Goal: Information Seeking & Learning: Compare options

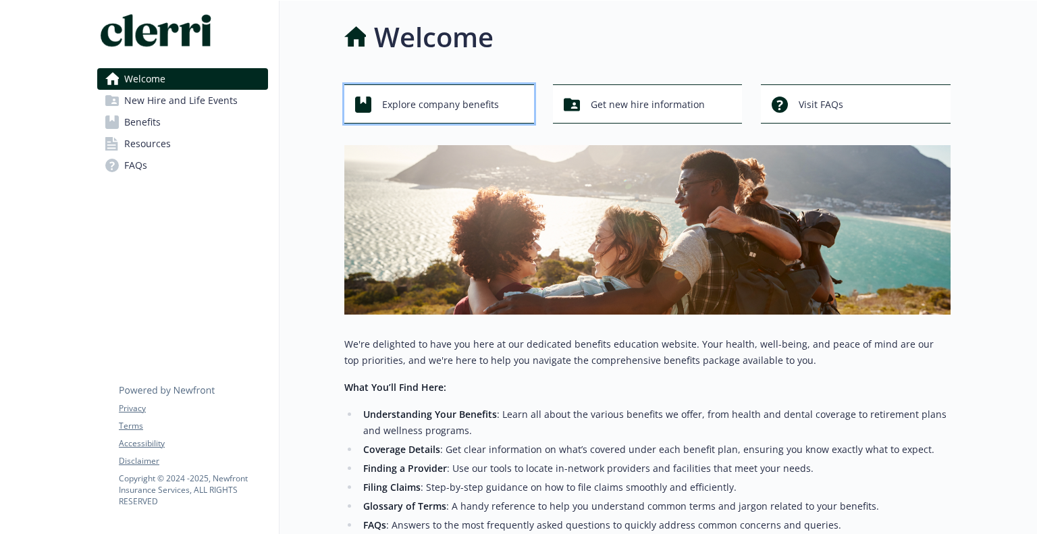
click at [390, 121] on button "Explore company benefits" at bounding box center [439, 103] width 190 height 39
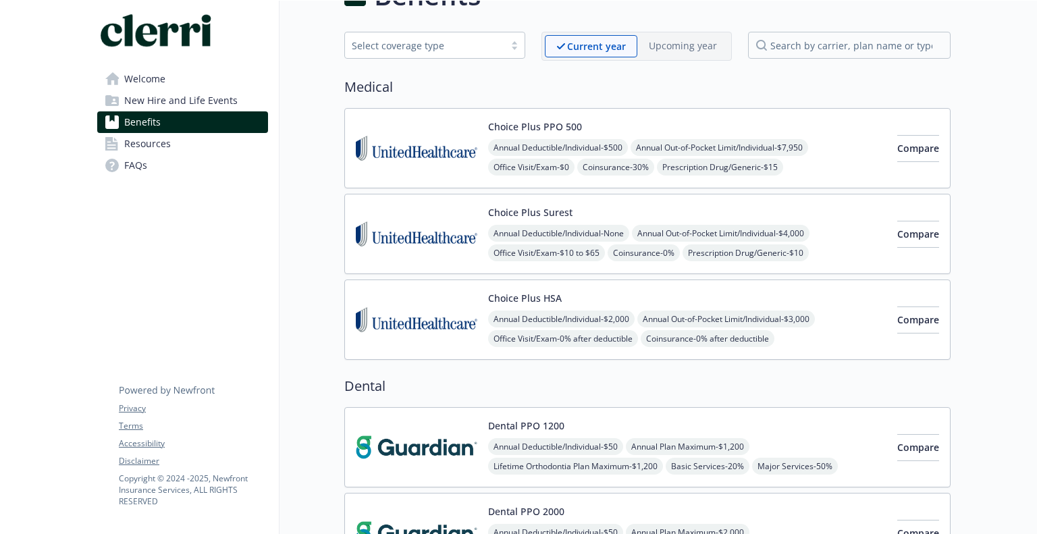
scroll to position [18, 0]
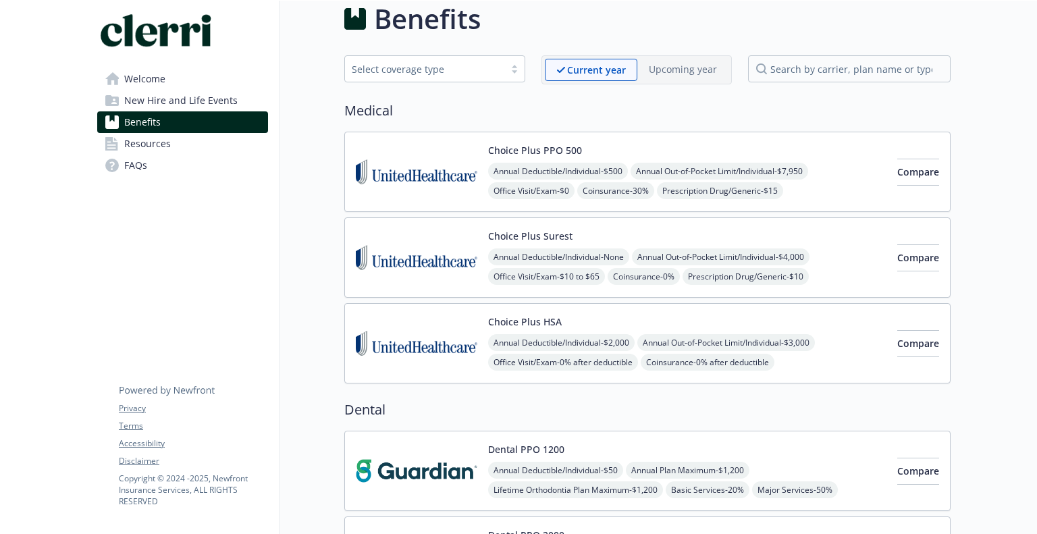
click at [804, 360] on div "Annual Deductible/Individual - $2,000 Annual Out-of-Pocket Limit/Individual - $…" at bounding box center [687, 382] width 398 height 96
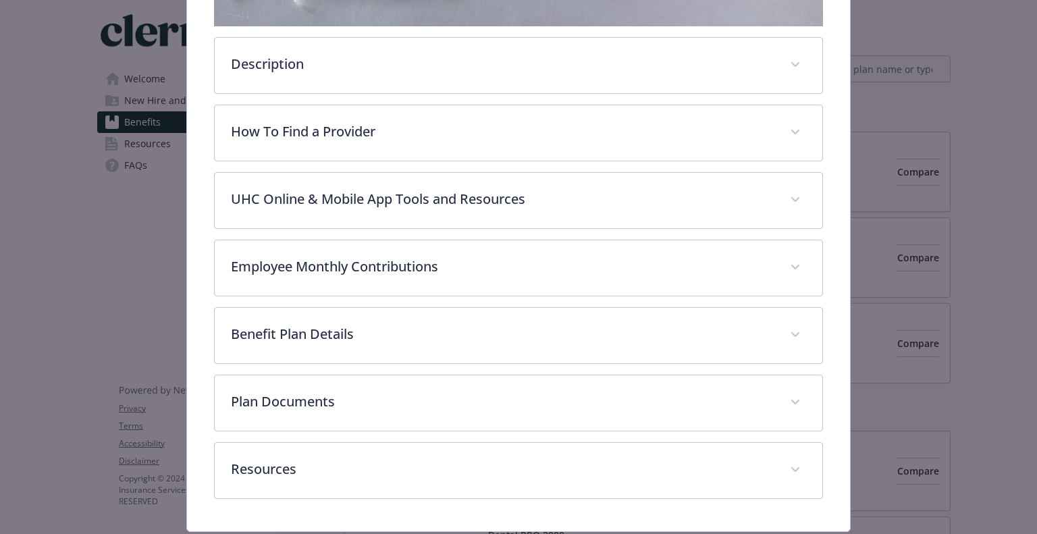
scroll to position [427, 0]
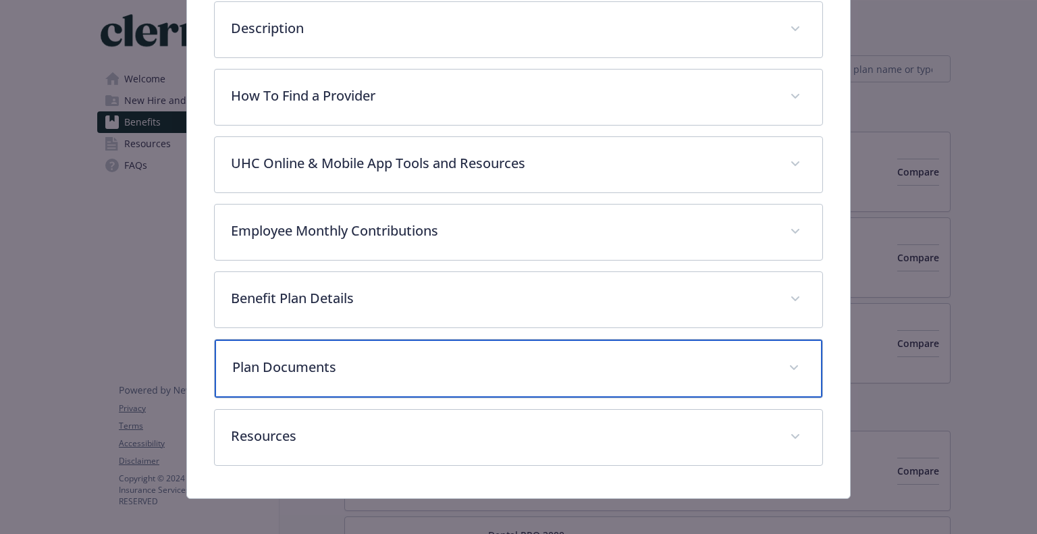
click at [332, 368] on p "Plan Documents" at bounding box center [501, 367] width 539 height 20
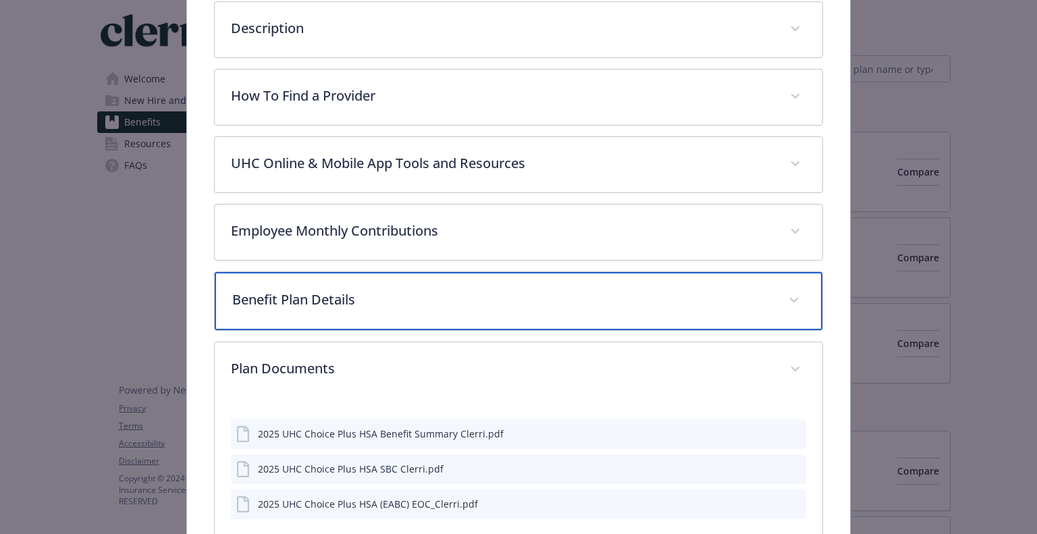
click at [340, 298] on p "Benefit Plan Details" at bounding box center [501, 300] width 539 height 20
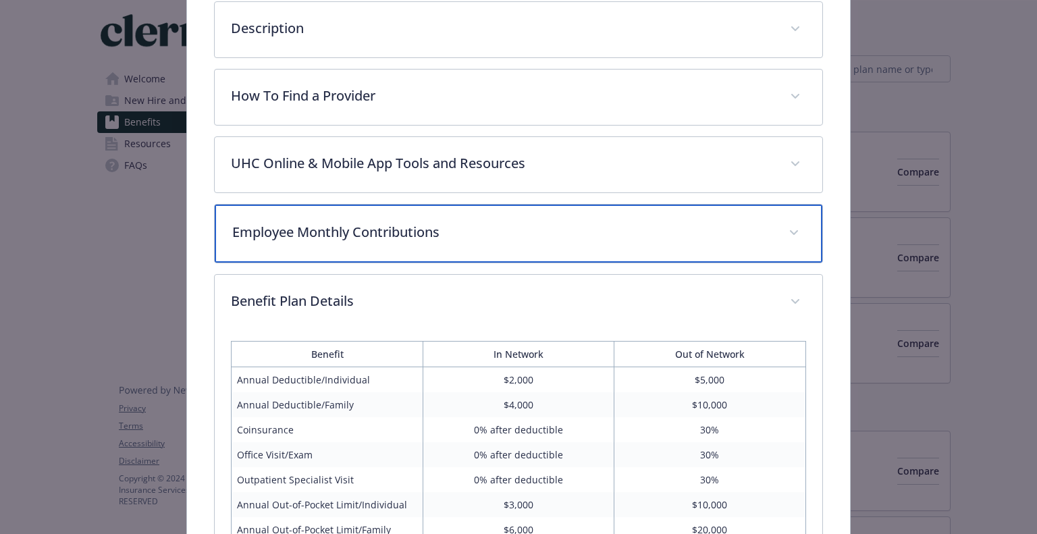
click at [339, 231] on p "Employee Monthly Contributions" at bounding box center [501, 232] width 539 height 20
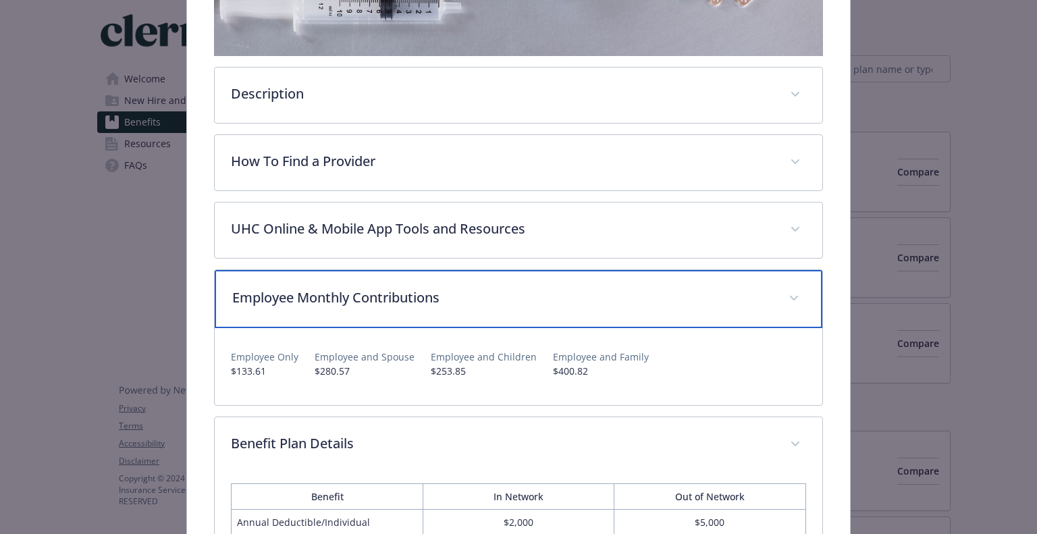
scroll to position [607, 0]
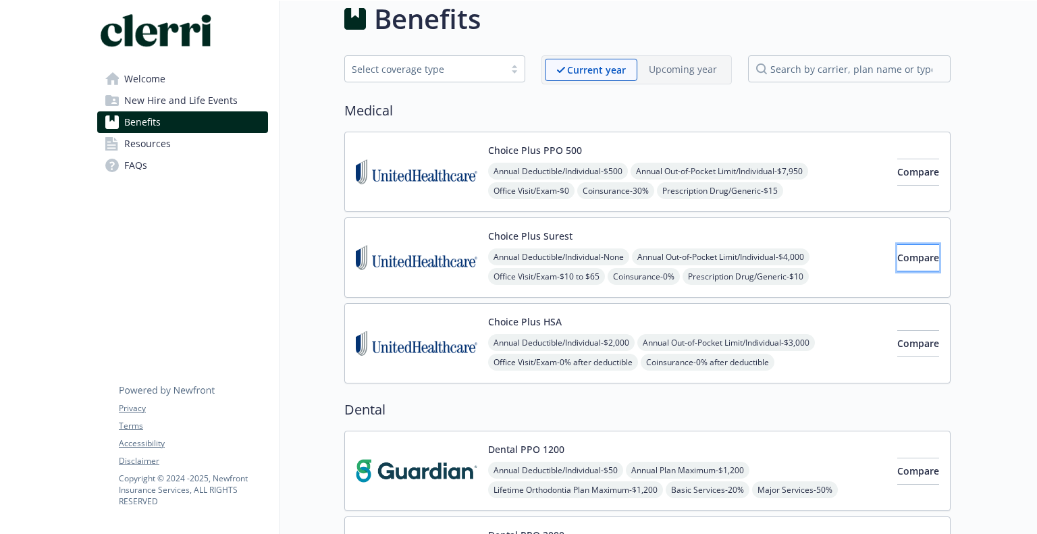
click at [928, 246] on button "Compare" at bounding box center [918, 257] width 42 height 27
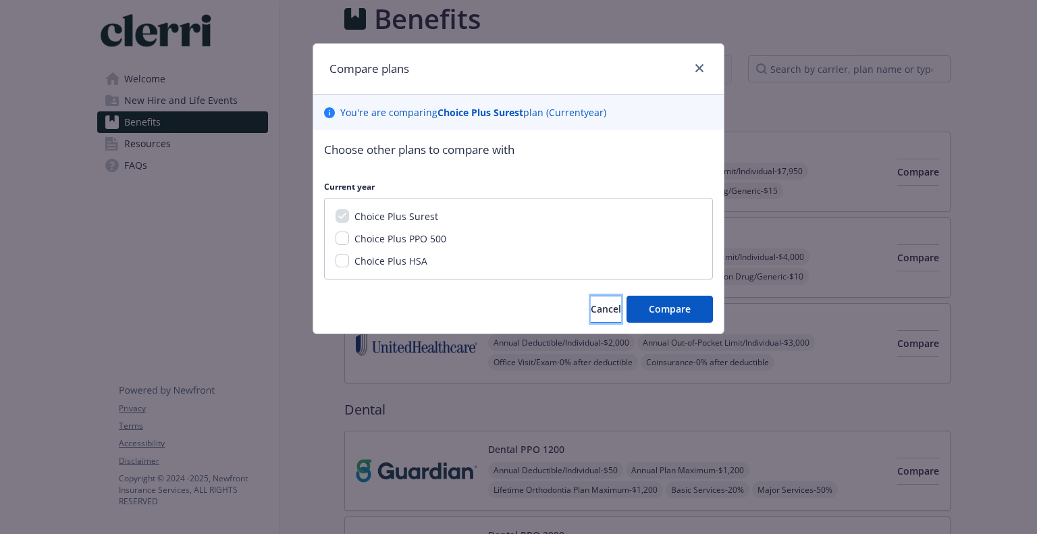
click at [591, 306] on span "Cancel" at bounding box center [606, 308] width 30 height 13
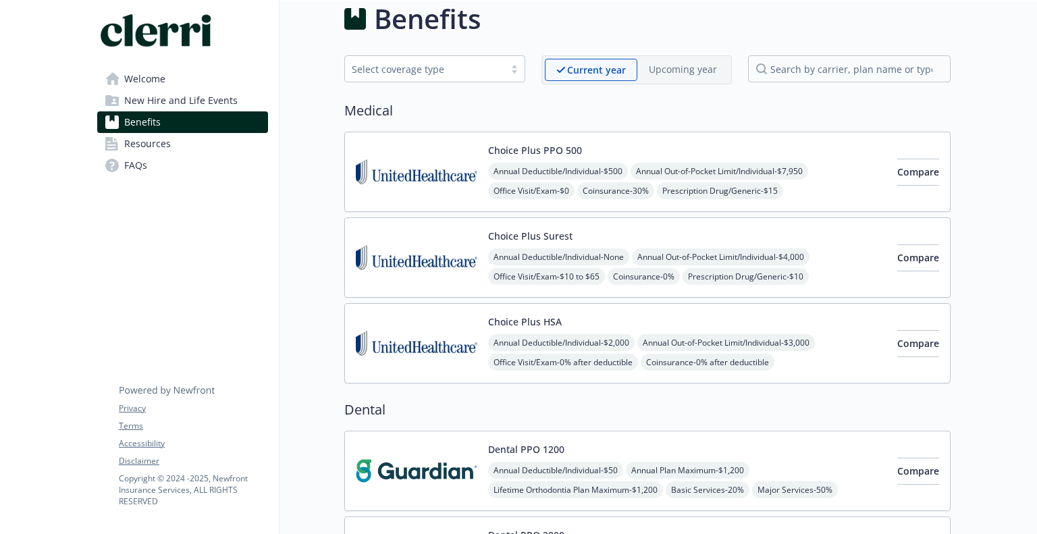
click at [584, 248] on span "Annual Deductible/Individual - None" at bounding box center [558, 256] width 141 height 17
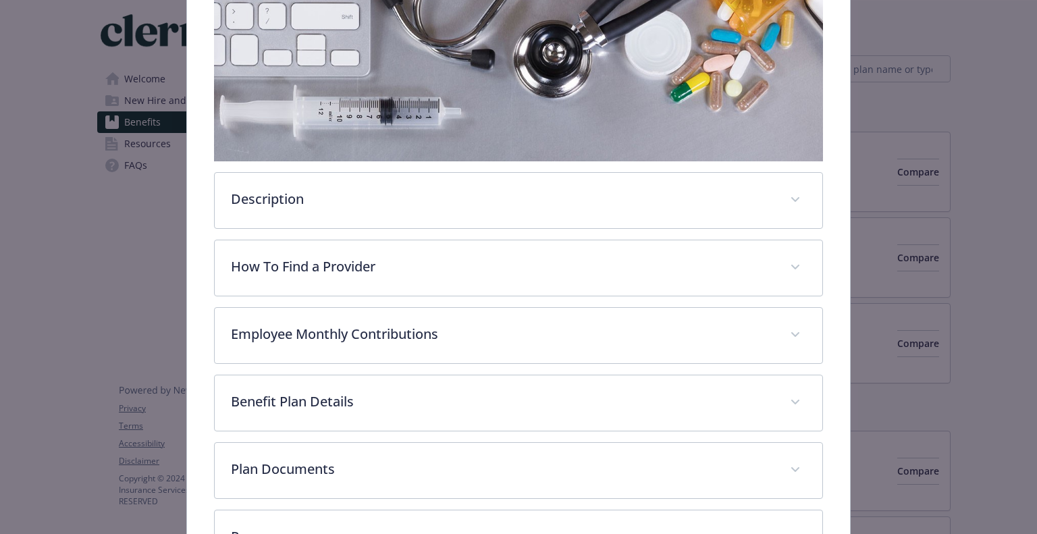
scroll to position [360, 0]
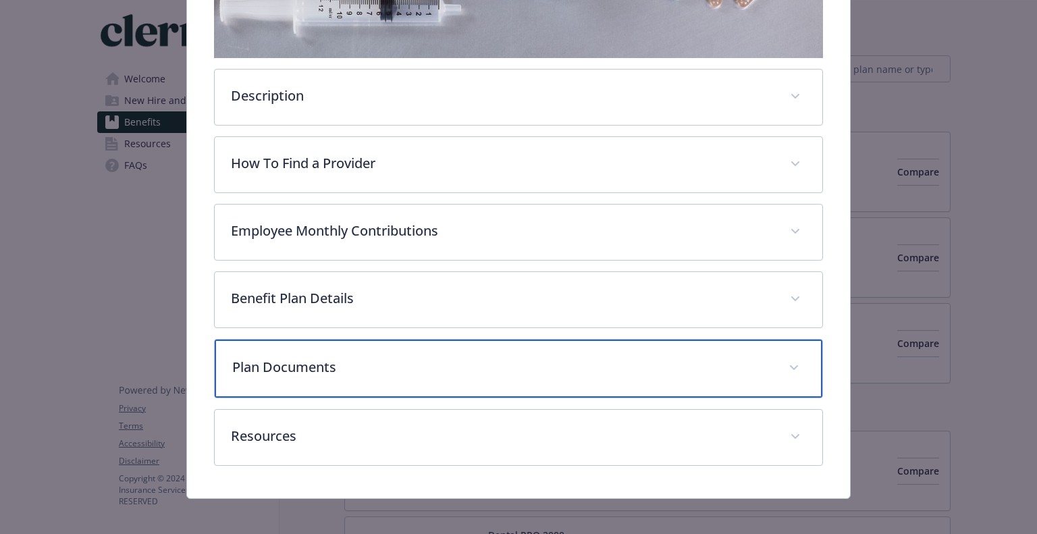
click at [335, 362] on p "Plan Documents" at bounding box center [501, 367] width 539 height 20
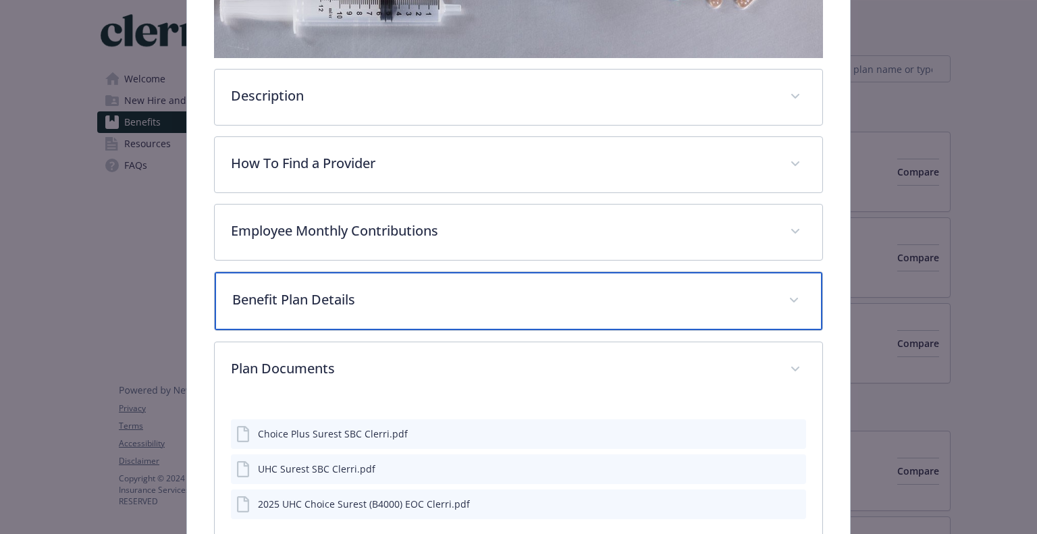
click at [347, 294] on p "Benefit Plan Details" at bounding box center [501, 300] width 539 height 20
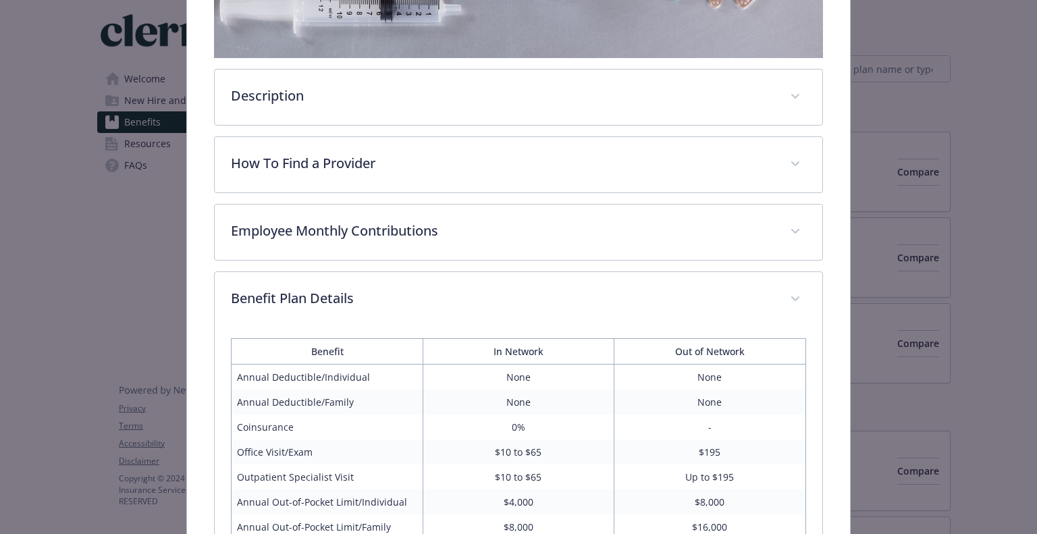
click at [342, 194] on div "Description The Surest health plan is designed to give you power over your heal…" at bounding box center [518, 493] width 608 height 1251
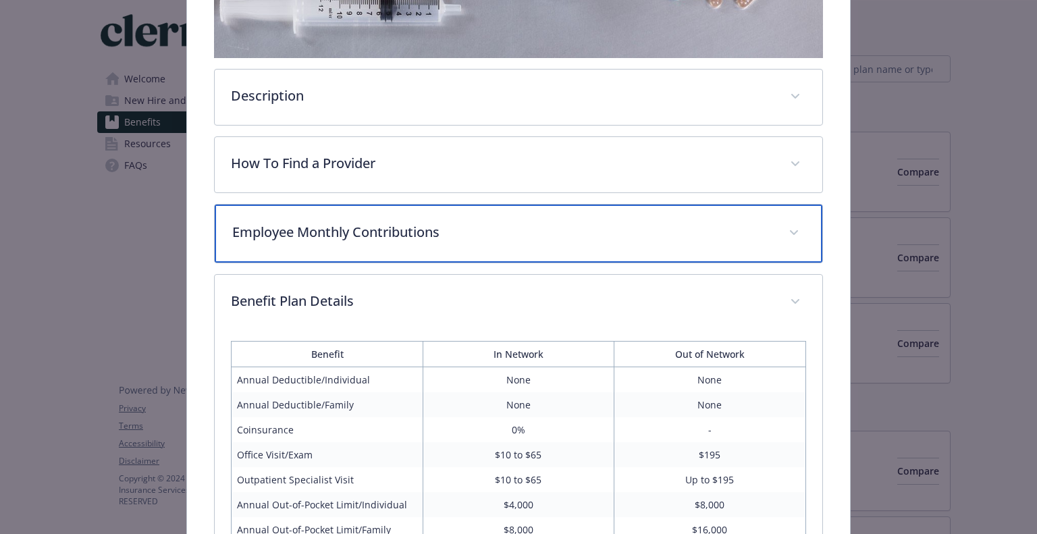
click at [341, 215] on div "Employee Monthly Contributions" at bounding box center [518, 233] width 607 height 58
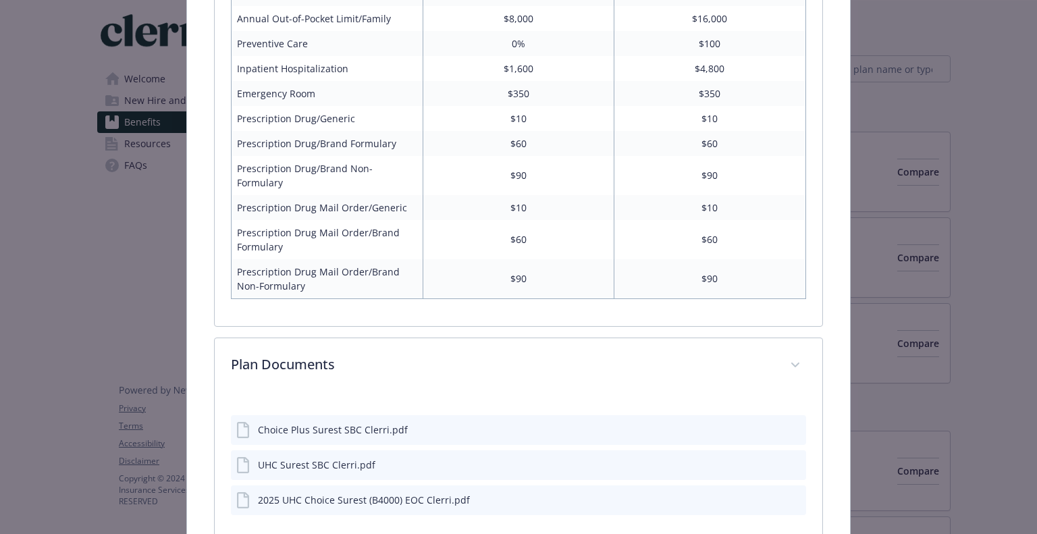
scroll to position [967, 0]
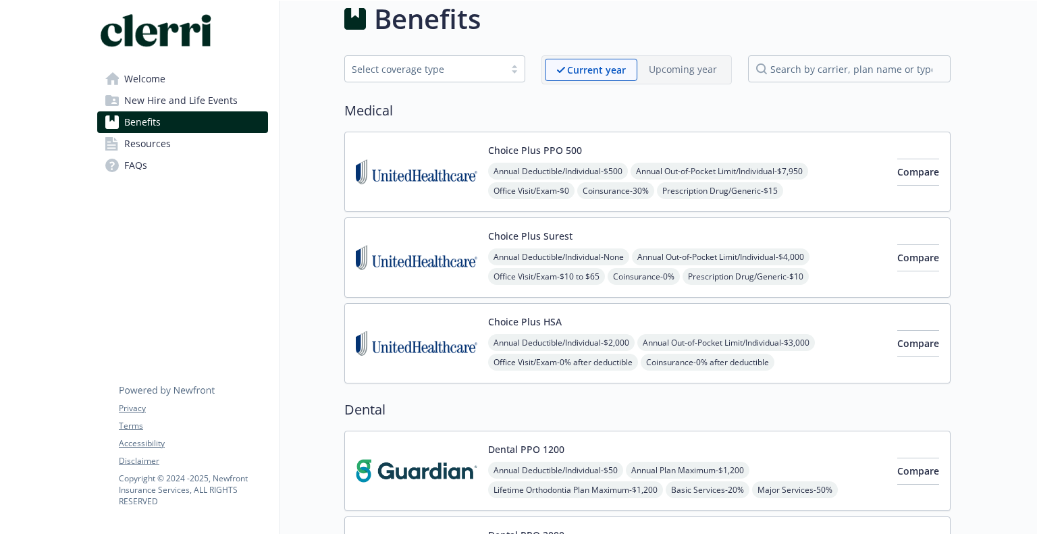
click at [384, 194] on img at bounding box center [416, 171] width 121 height 57
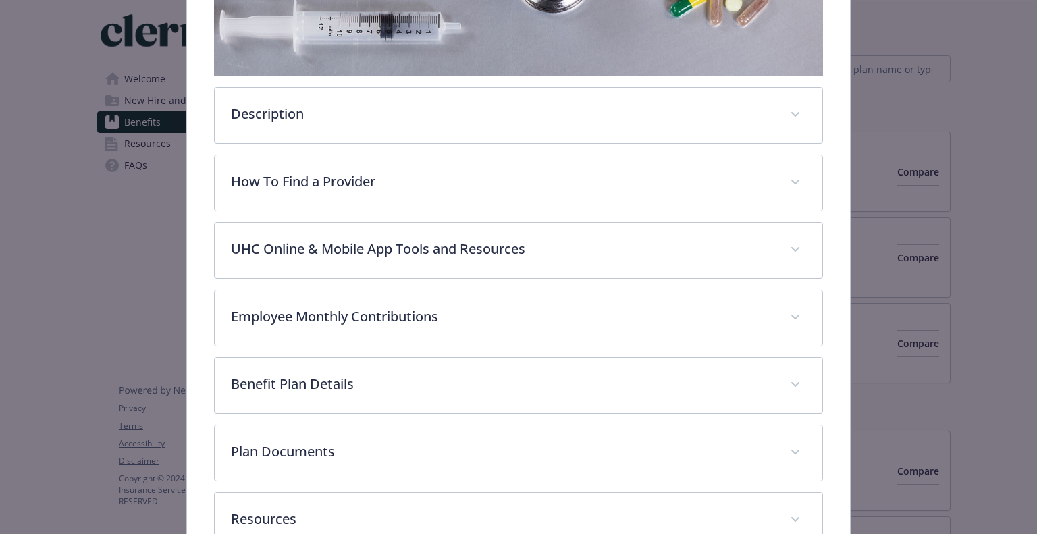
scroll to position [378, 0]
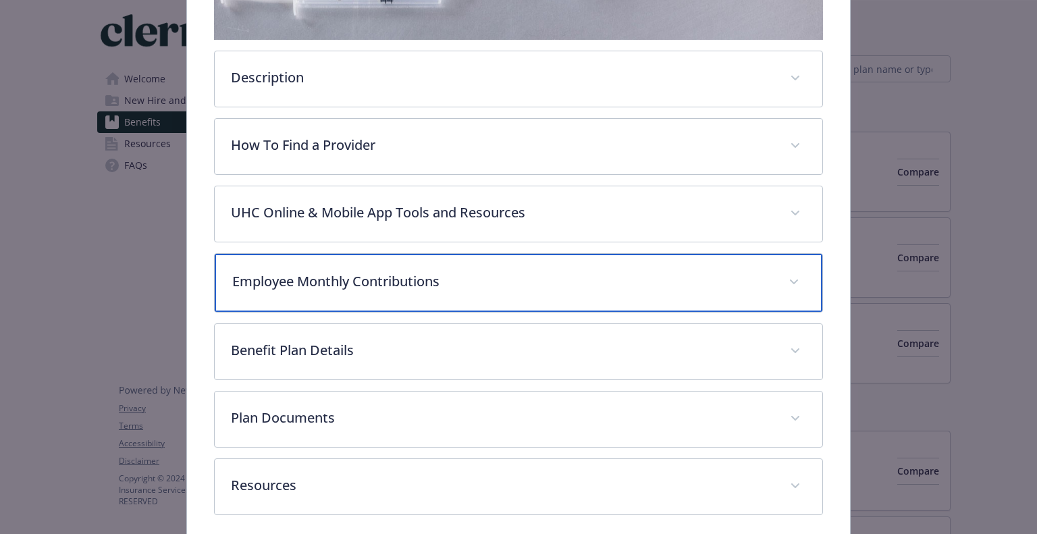
click at [356, 283] on p "Employee Monthly Contributions" at bounding box center [501, 281] width 539 height 20
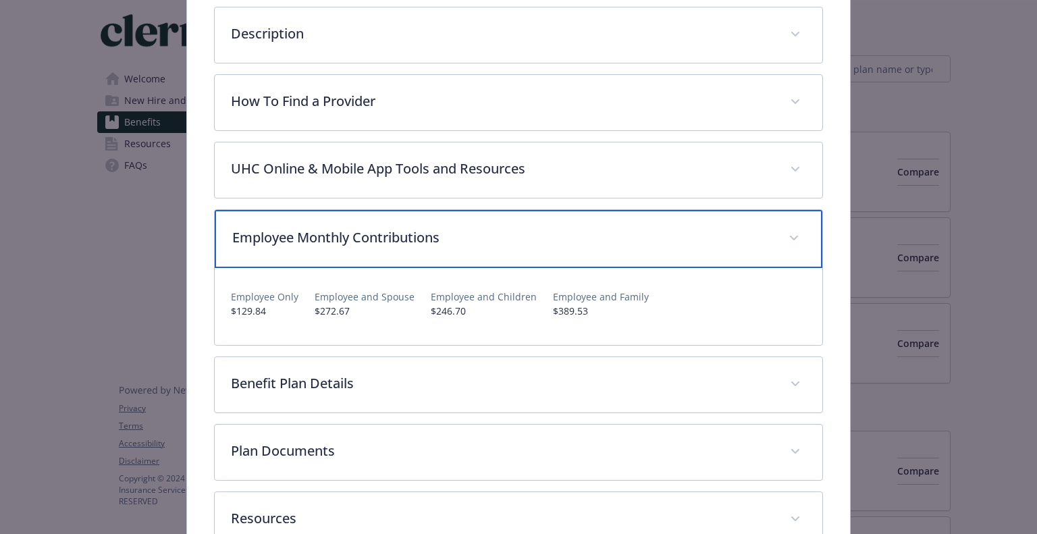
scroll to position [445, 0]
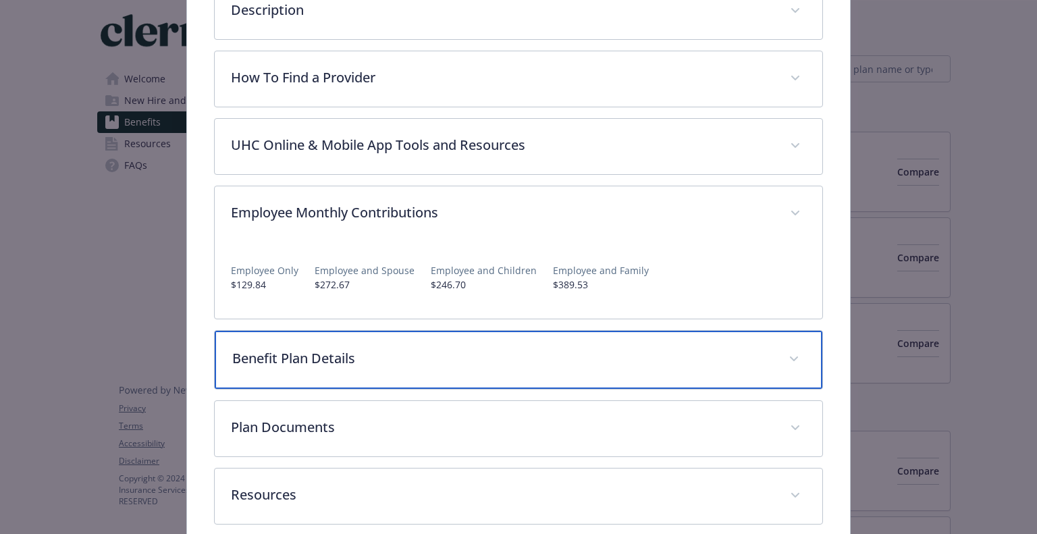
click at [281, 348] on p "Benefit Plan Details" at bounding box center [501, 358] width 539 height 20
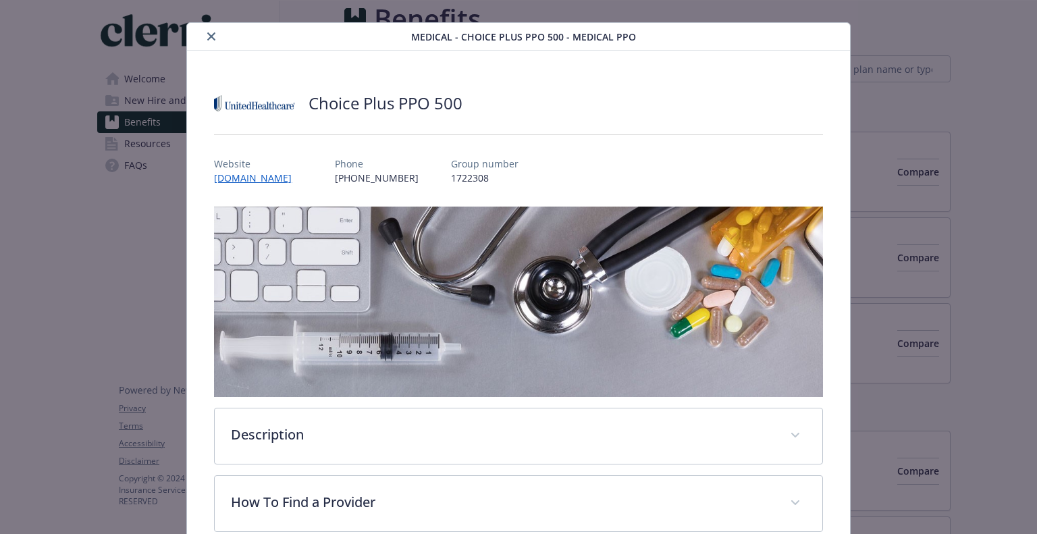
scroll to position [0, 0]
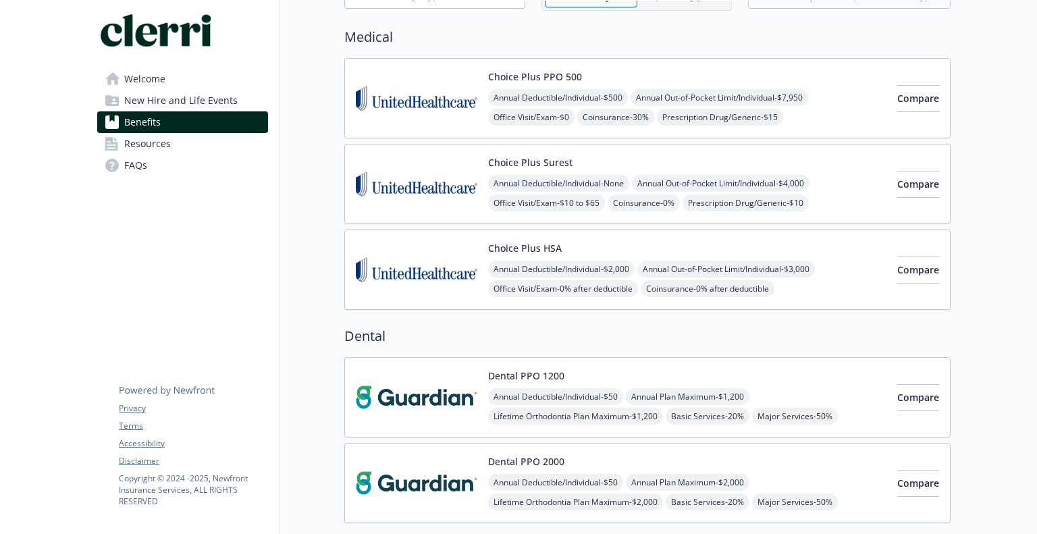
scroll to position [221, 0]
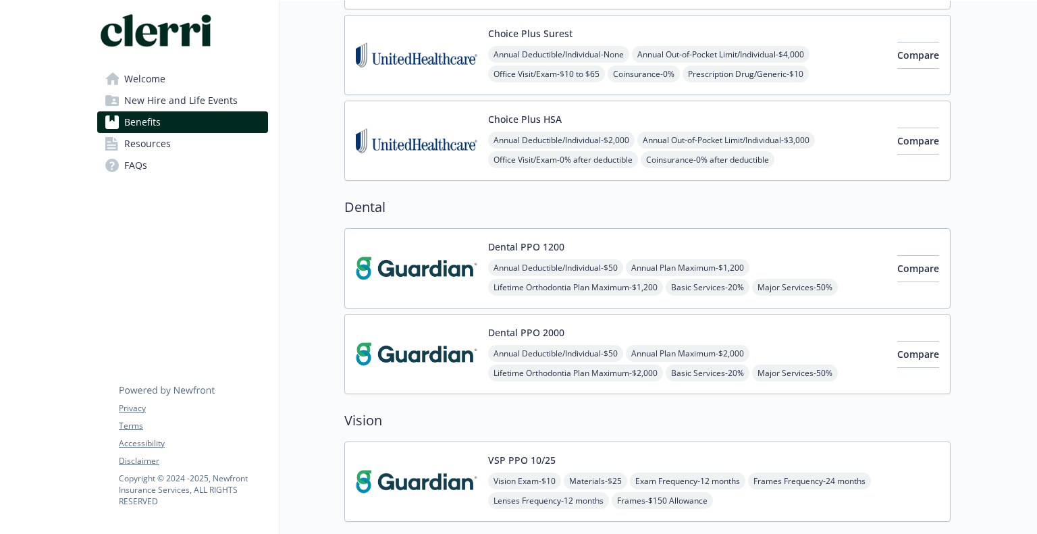
click at [442, 360] on img at bounding box center [416, 353] width 121 height 57
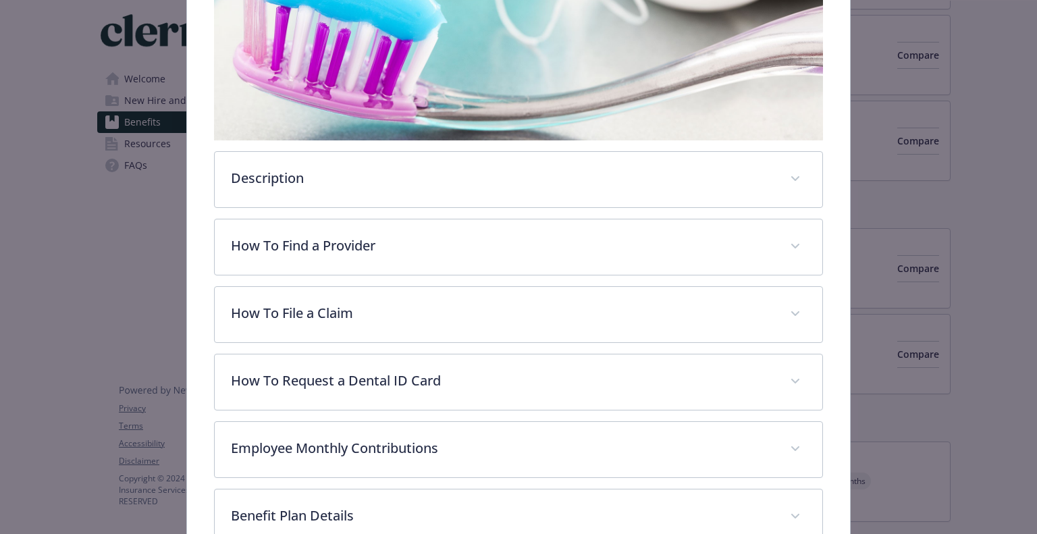
scroll to position [310, 0]
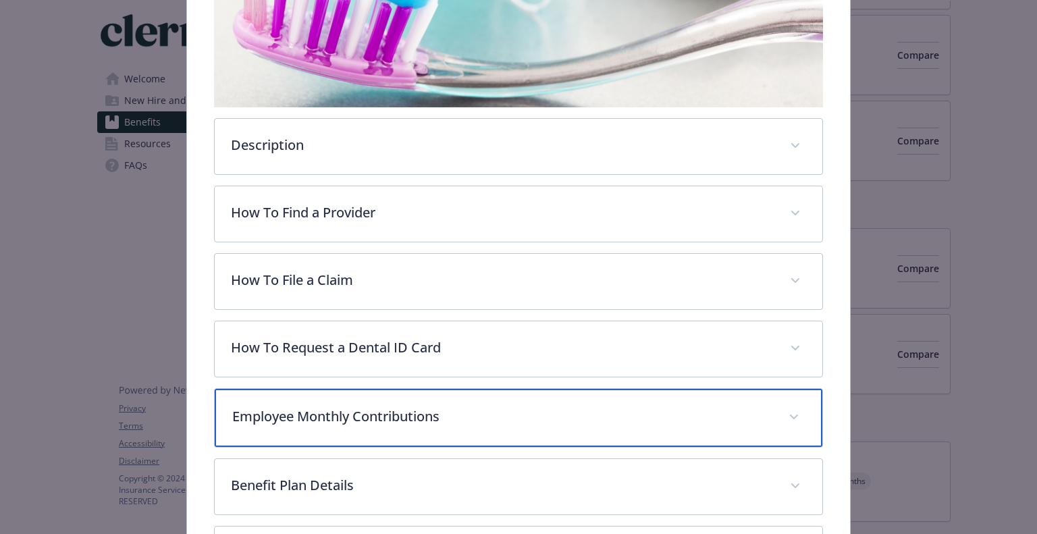
click at [351, 414] on p "Employee Monthly Contributions" at bounding box center [501, 416] width 539 height 20
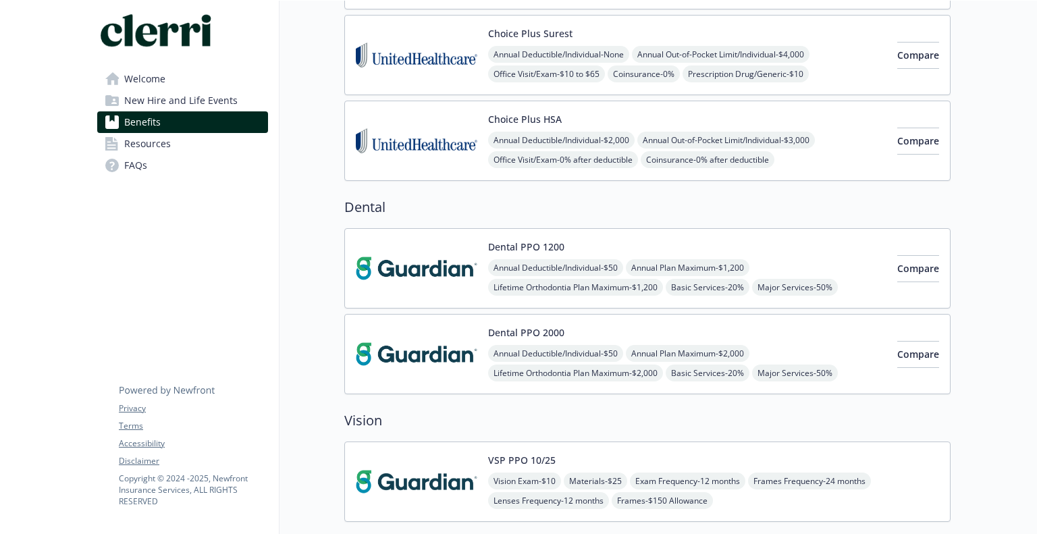
click at [437, 260] on img at bounding box center [416, 268] width 121 height 57
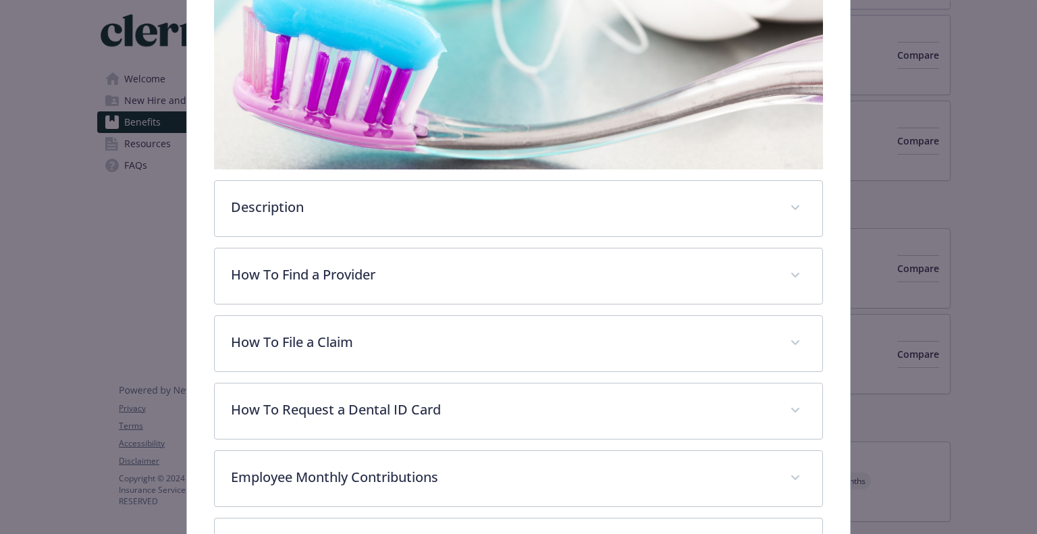
scroll to position [494, 0]
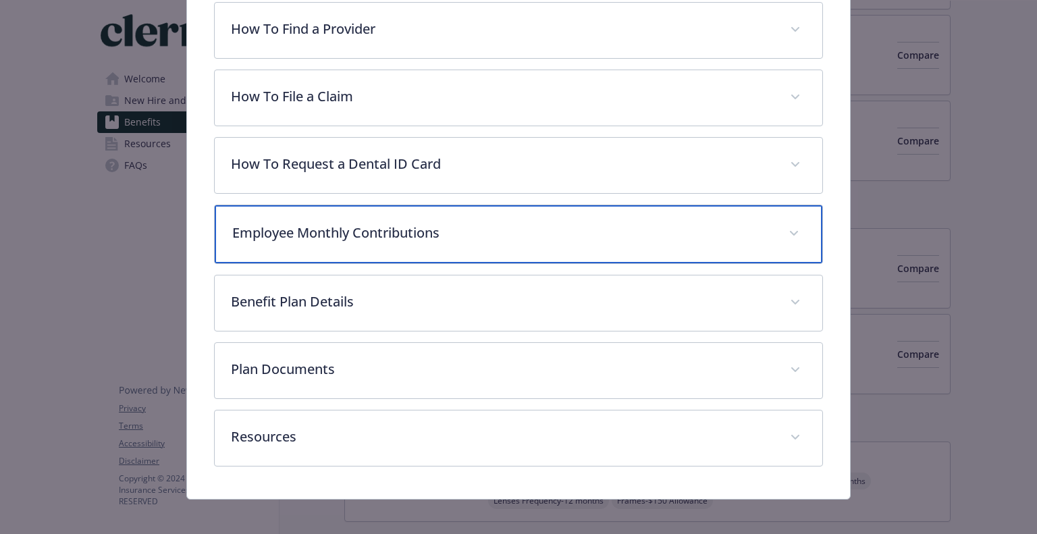
click at [317, 223] on p "Employee Monthly Contributions" at bounding box center [501, 233] width 539 height 20
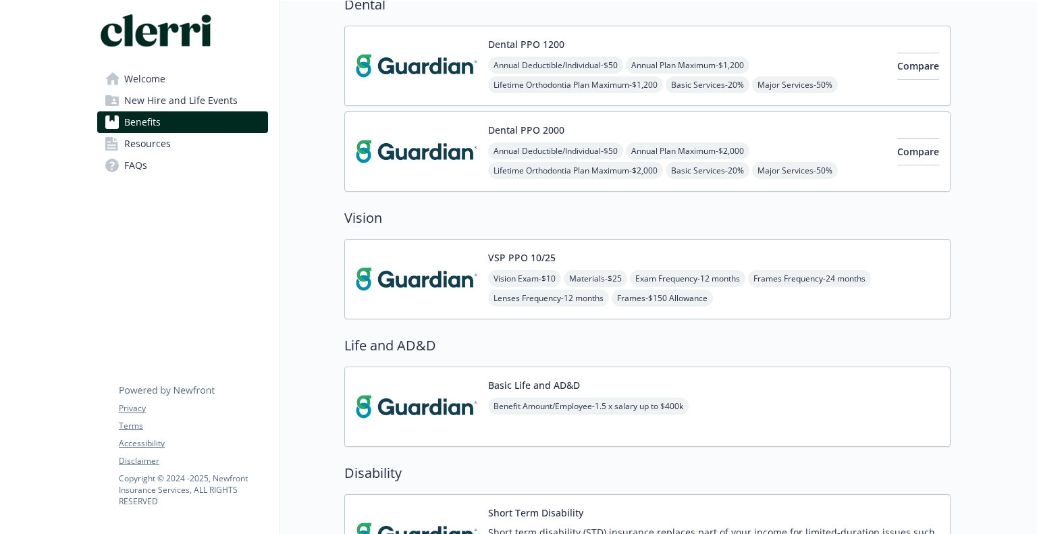
click at [429, 277] on img at bounding box center [416, 278] width 121 height 57
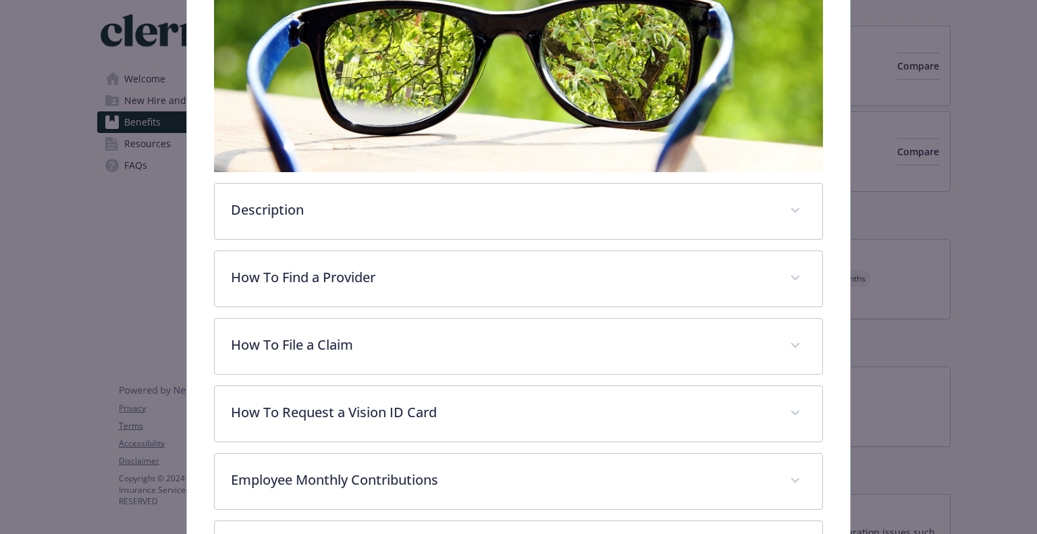
scroll to position [427, 0]
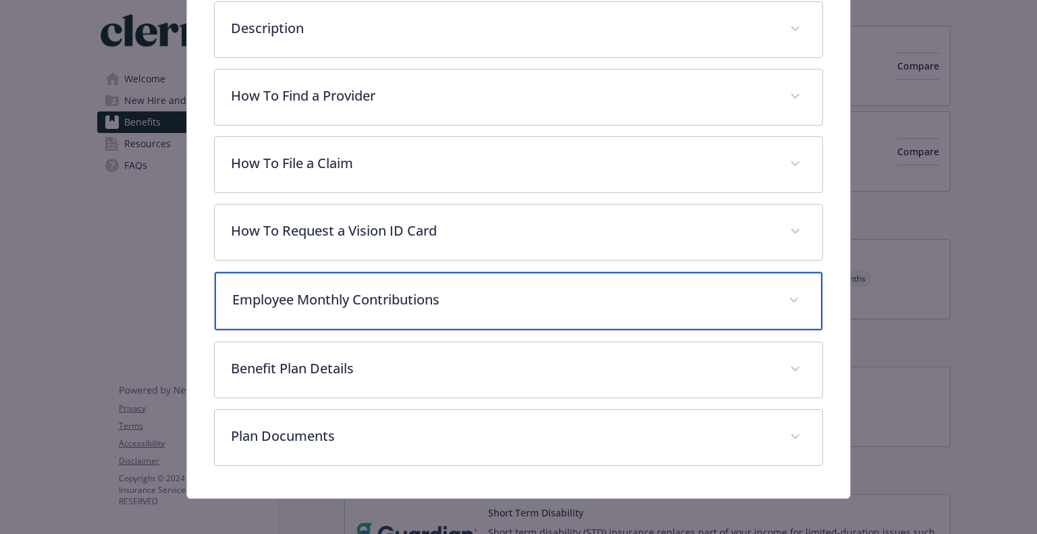
click at [356, 309] on div "Employee Monthly Contributions" at bounding box center [518, 301] width 607 height 58
